Goal: Information Seeking & Learning: Understand process/instructions

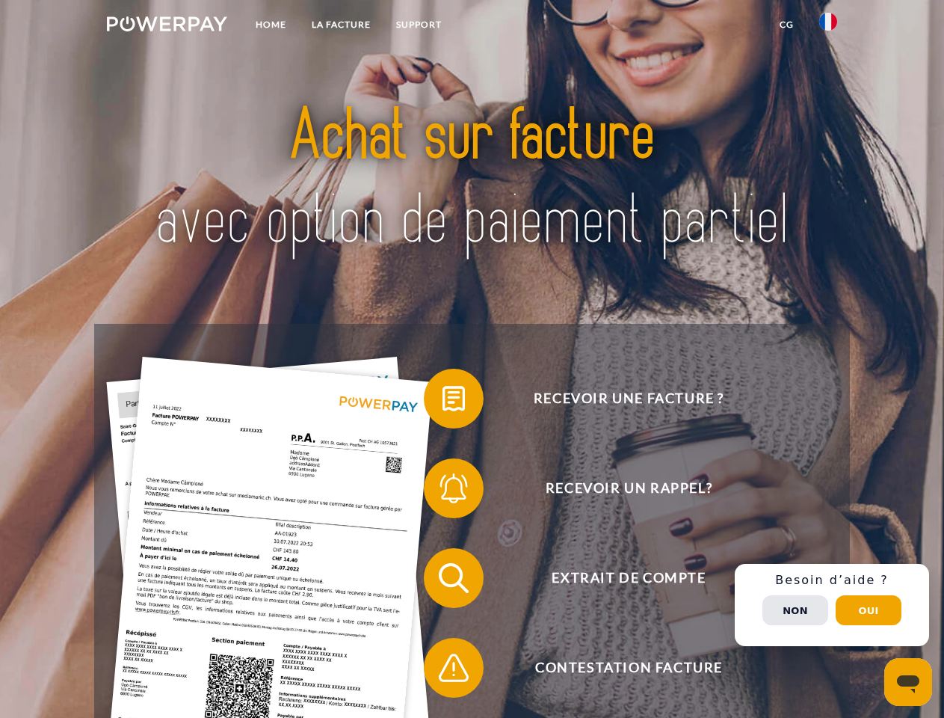
click at [167, 26] on img at bounding box center [167, 23] width 120 height 15
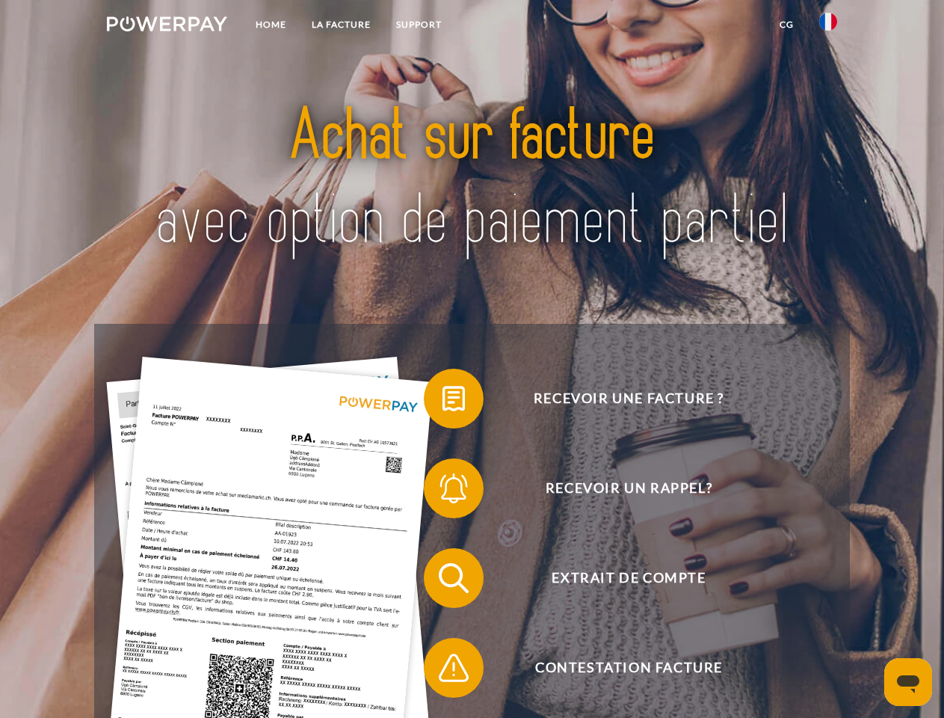
click at [829, 26] on img at bounding box center [829, 22] width 18 height 18
click at [787, 25] on link "CG" at bounding box center [787, 24] width 40 height 27
click at [443, 402] on span at bounding box center [431, 398] width 75 height 75
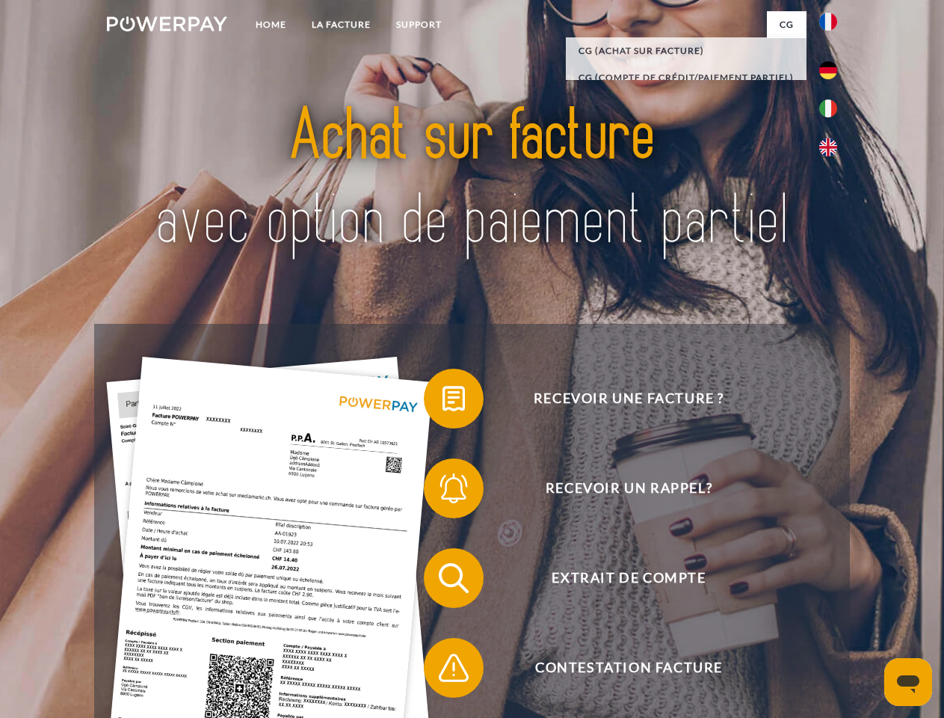
click at [443, 491] on span at bounding box center [431, 488] width 75 height 75
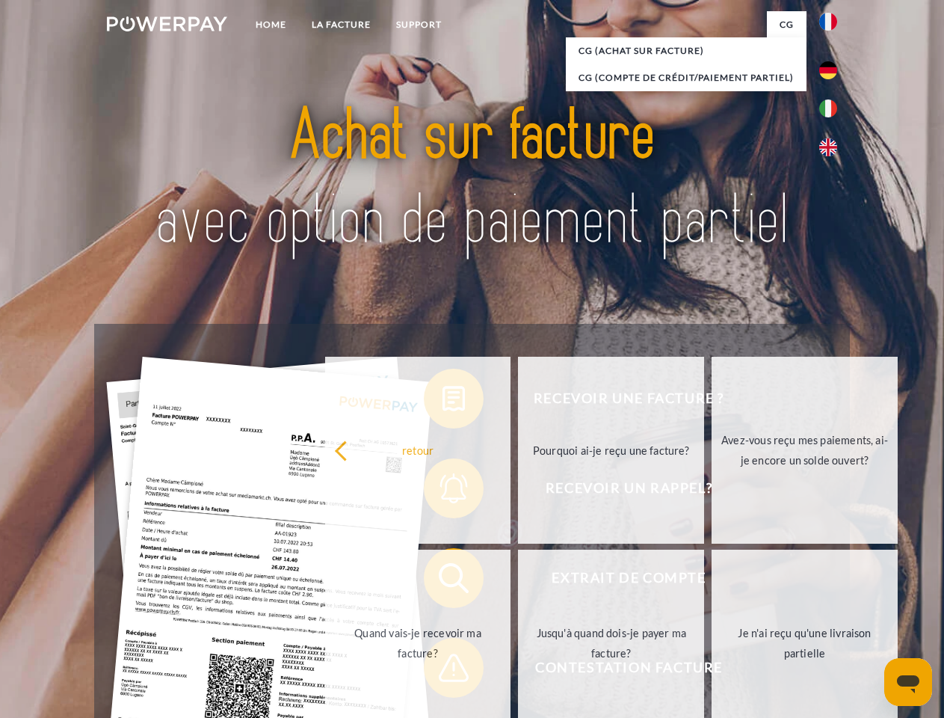
click at [518, 581] on link "Jusqu'à quand dois-je payer ma facture?" at bounding box center [611, 643] width 186 height 187
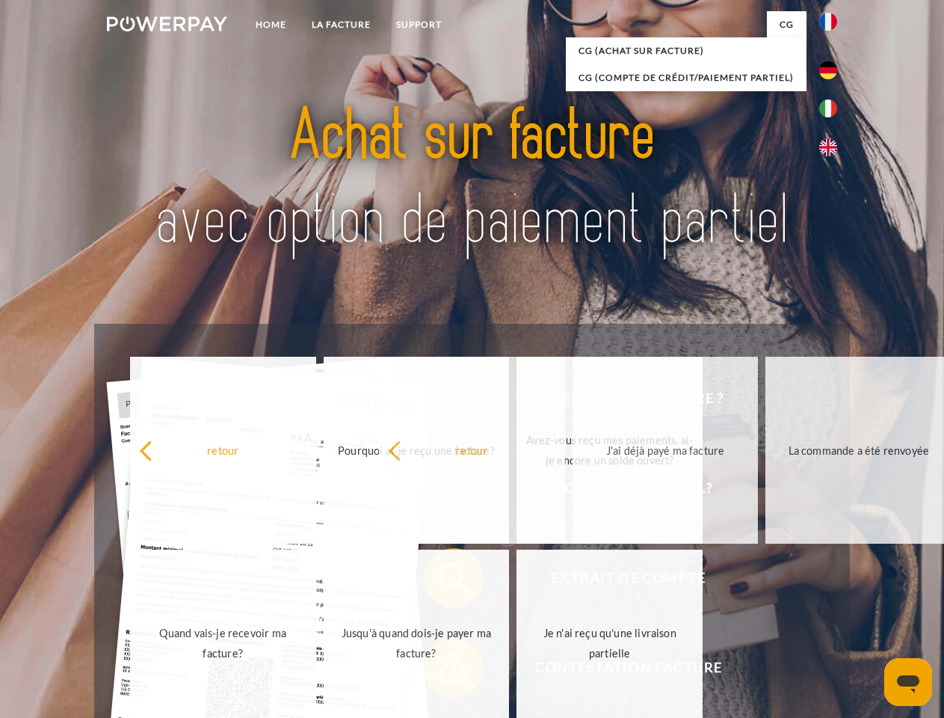
click at [443, 671] on span at bounding box center [431, 667] width 75 height 75
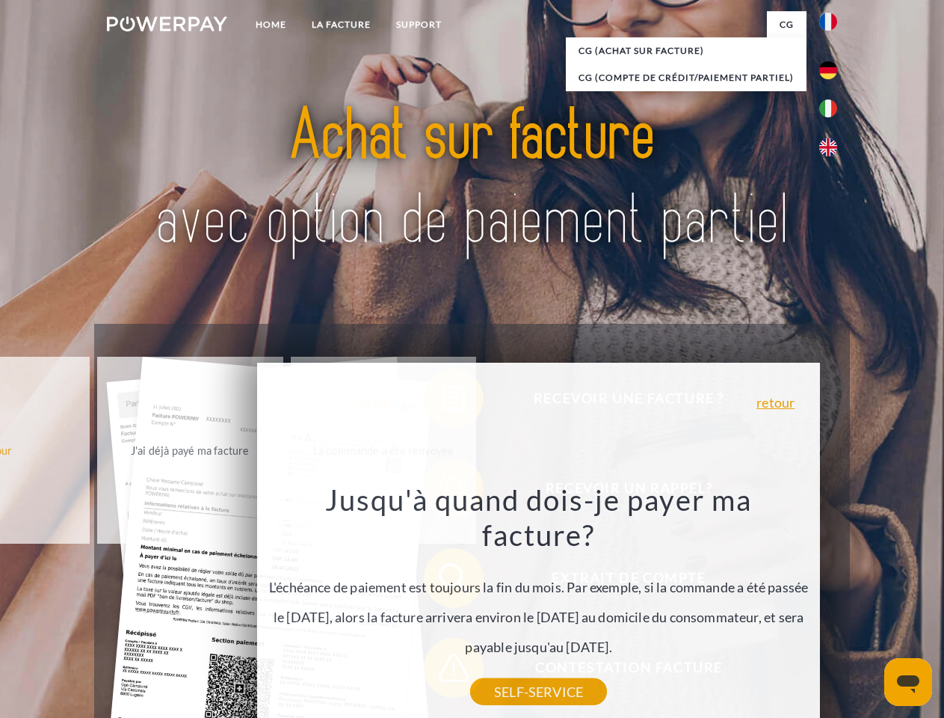
click at [832, 605] on div "Recevoir une facture ? Recevoir un rappel? Extrait de compte retour" at bounding box center [471, 623] width 755 height 598
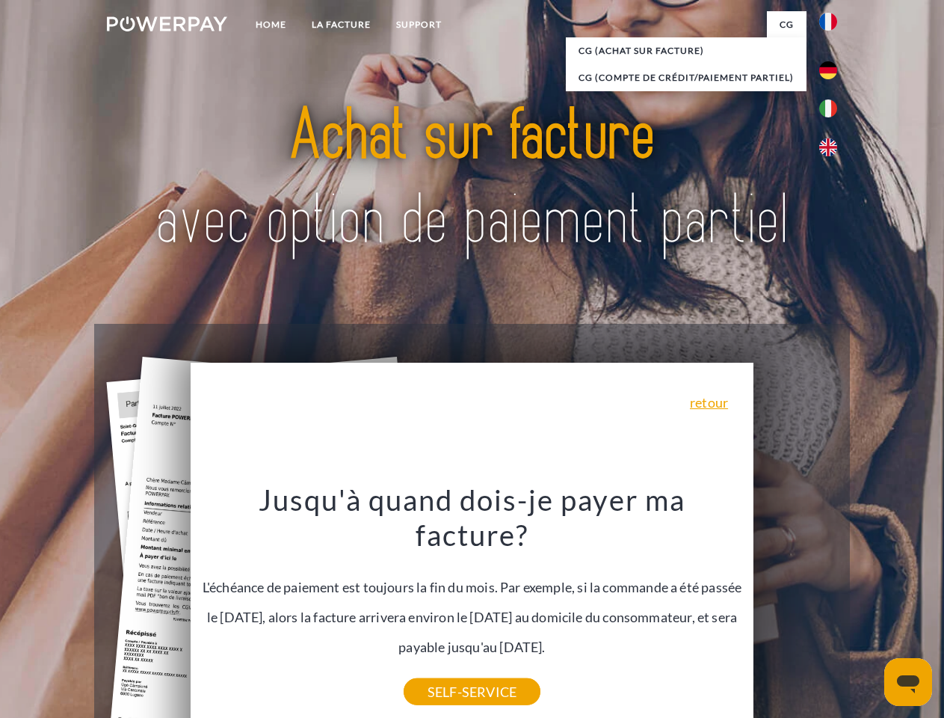
click at [796, 608] on span "Extrait de compte" at bounding box center [629, 578] width 366 height 60
click at [869, 610] on header "Home LA FACTURE Support" at bounding box center [472, 516] width 944 height 1033
